Goal: Information Seeking & Learning: Learn about a topic

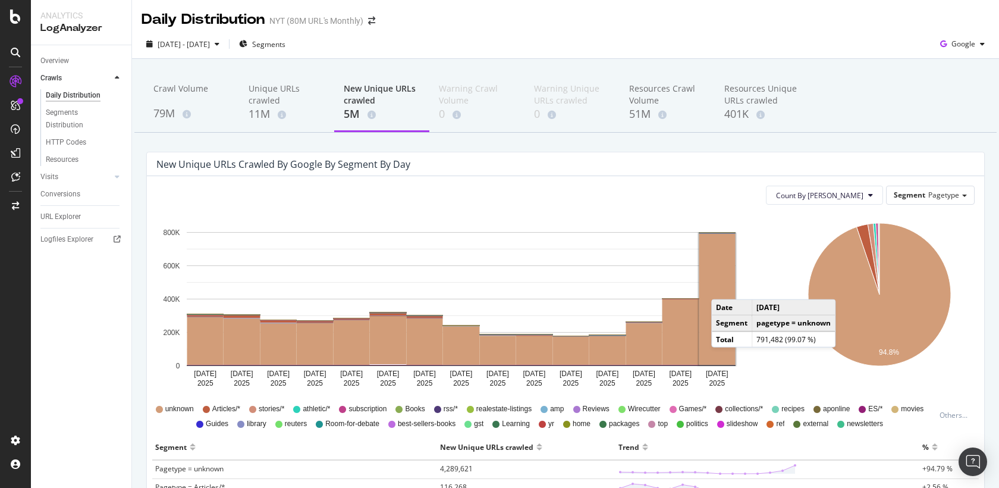
click at [720, 279] on rect "A chart." at bounding box center [717, 299] width 36 height 131
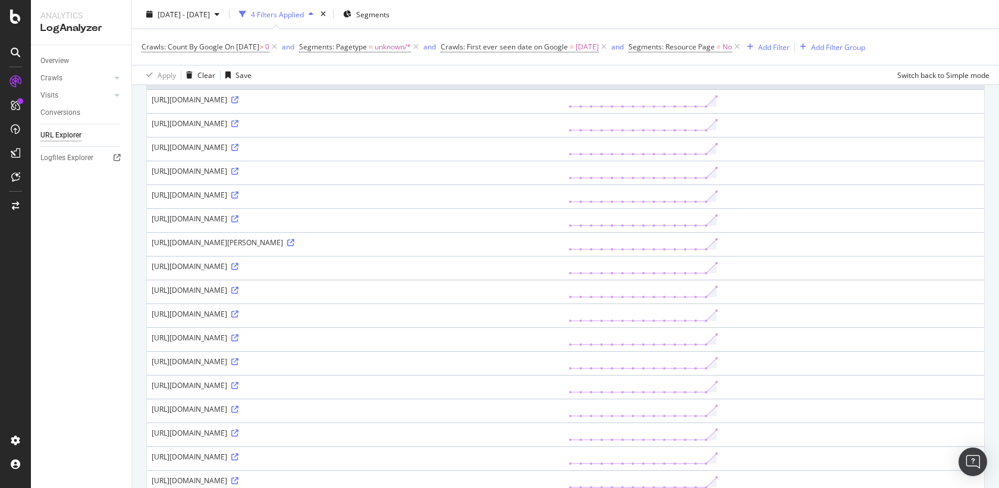
scroll to position [197, 0]
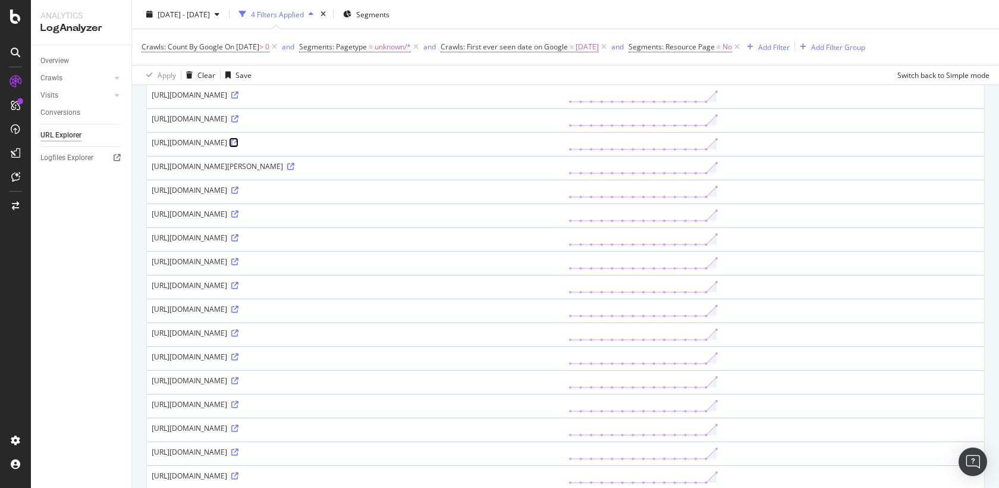
click at [238, 139] on icon at bounding box center [234, 142] width 7 height 7
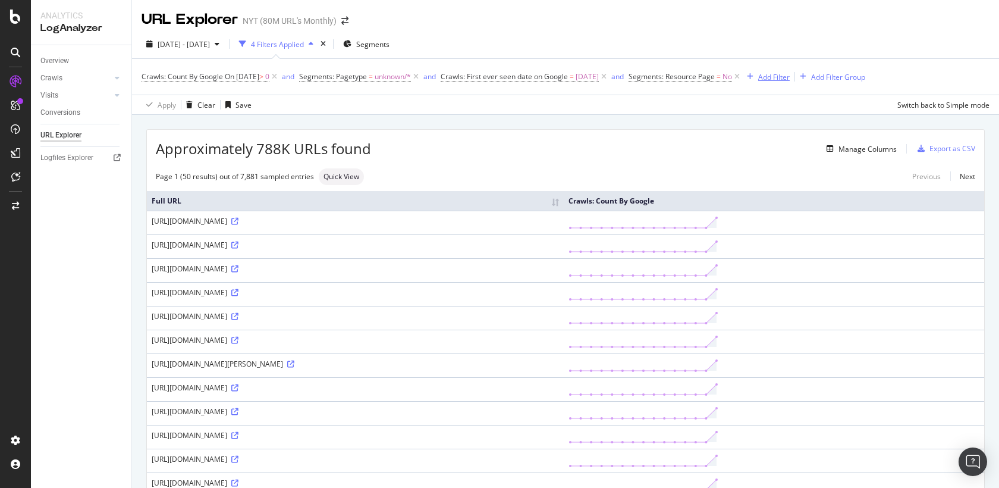
click at [790, 76] on div "Add Filter" at bounding box center [774, 77] width 32 height 10
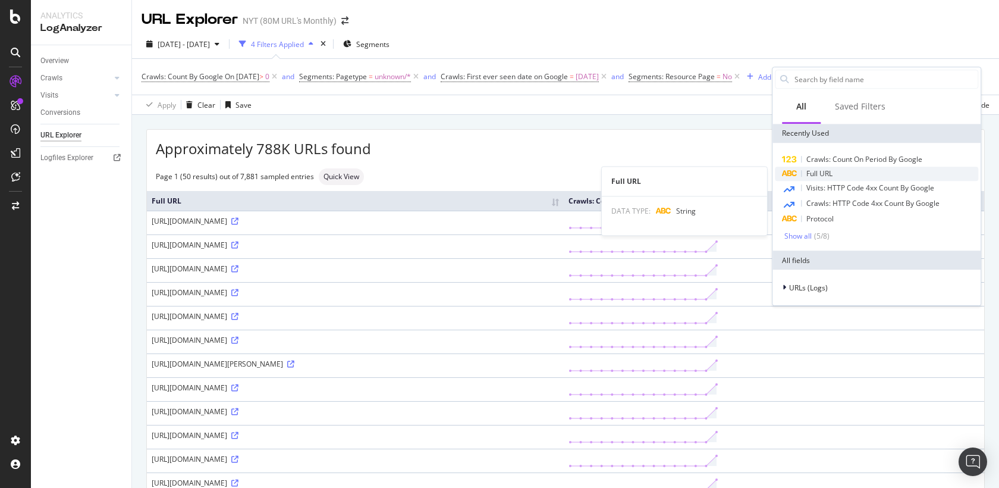
click at [810, 174] on span "Full URL" at bounding box center [819, 173] width 26 height 10
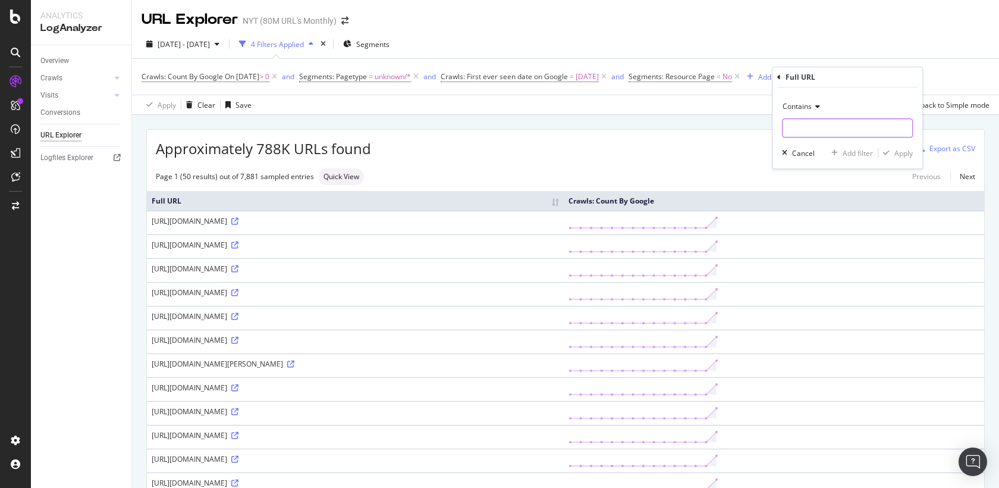
click at [812, 130] on input "text" at bounding box center [847, 127] width 130 height 19
type input "athletic"
click at [901, 151] on div "Apply" at bounding box center [903, 153] width 18 height 10
